Goal: Obtain resource: Download file/media

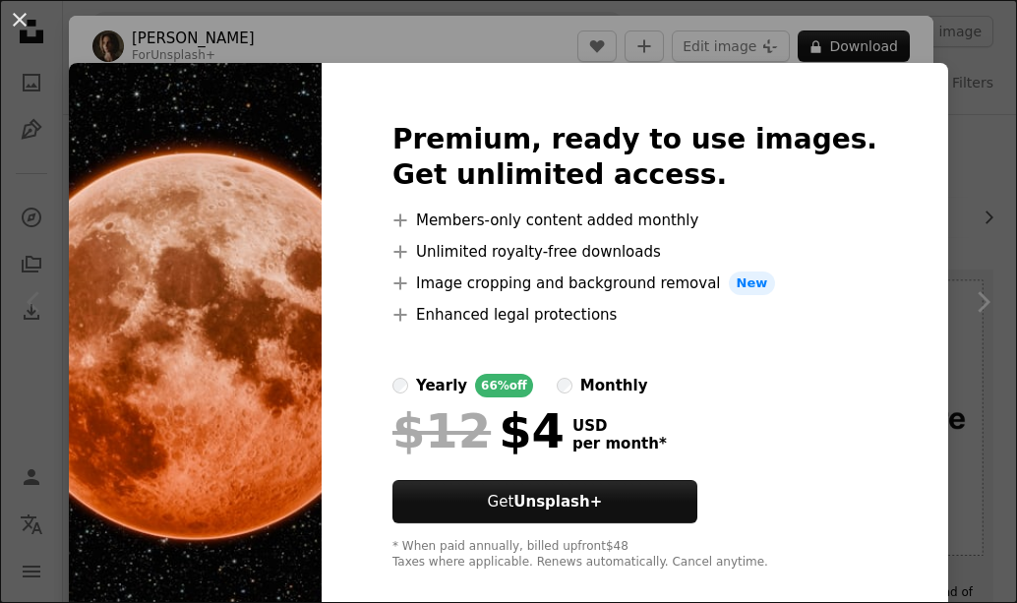
click at [204, 126] on img at bounding box center [195, 346] width 253 height 566
click at [24, 17] on button "An X shape" at bounding box center [20, 20] width 24 height 24
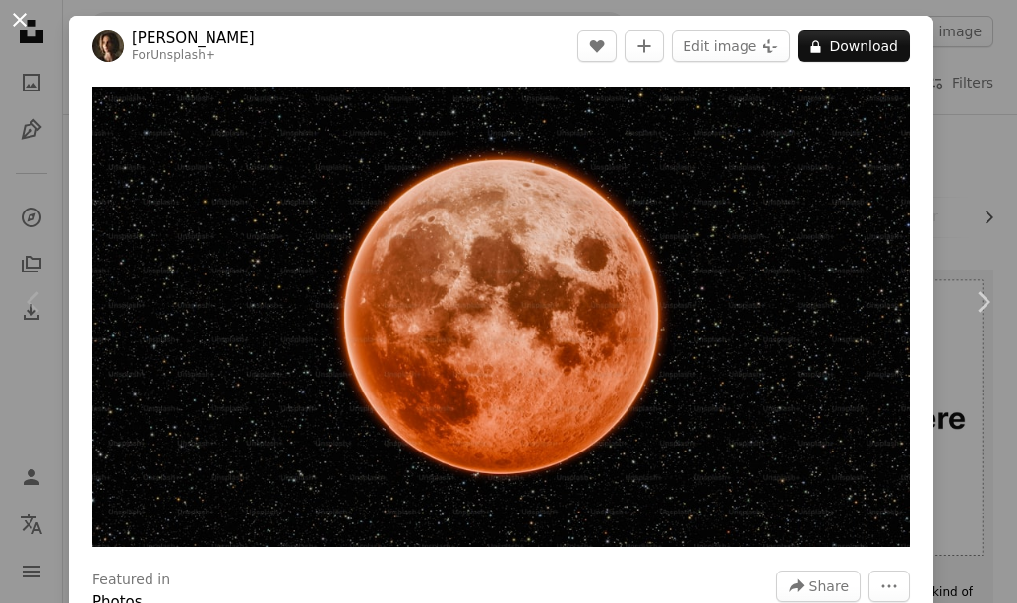
click at [9, 12] on button "An X shape" at bounding box center [20, 20] width 24 height 24
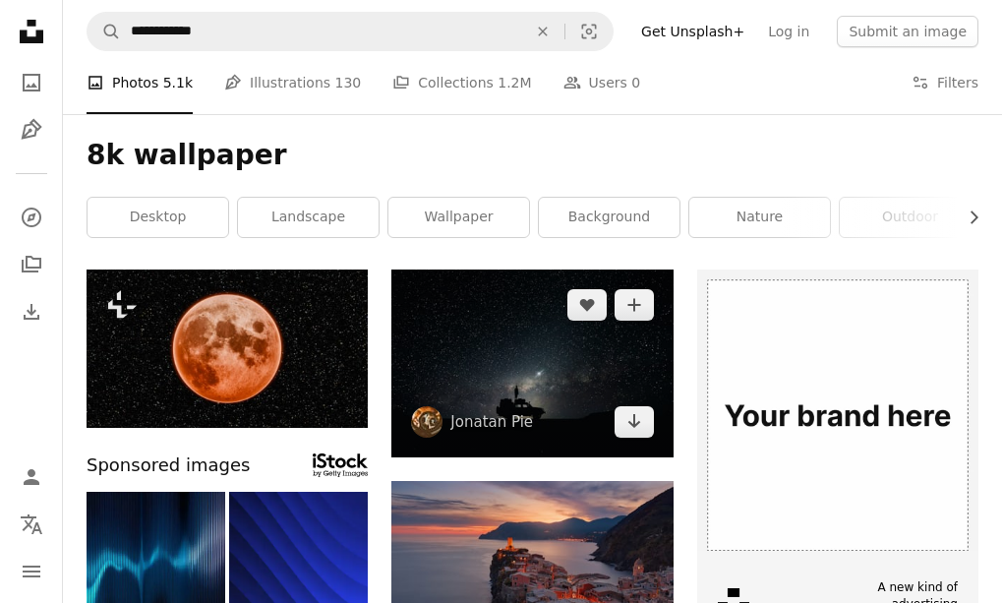
click at [480, 360] on img at bounding box center [531, 363] width 281 height 188
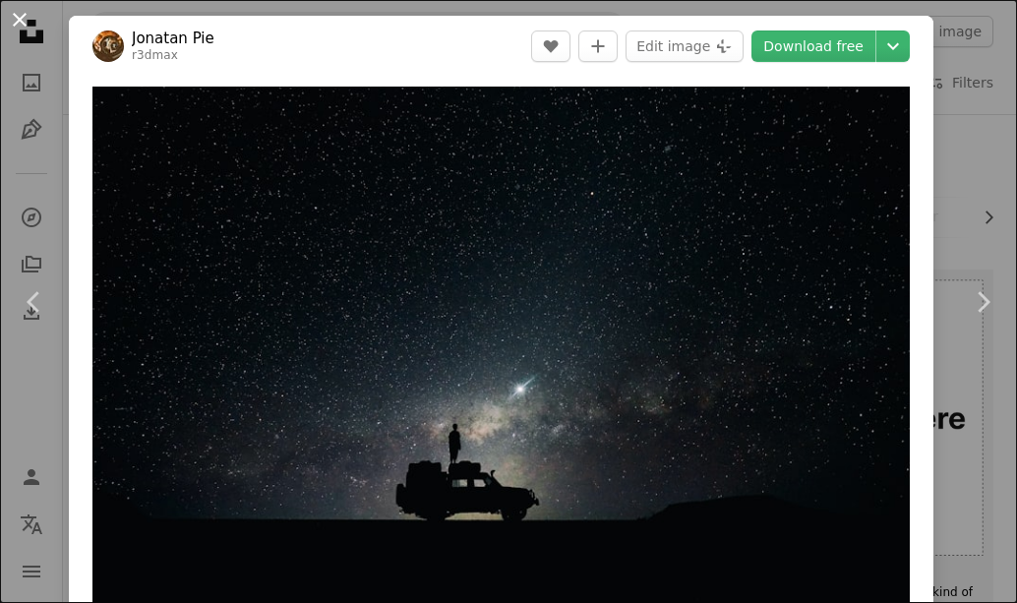
click at [17, 16] on button "An X shape" at bounding box center [20, 20] width 24 height 24
